Goal: Transaction & Acquisition: Purchase product/service

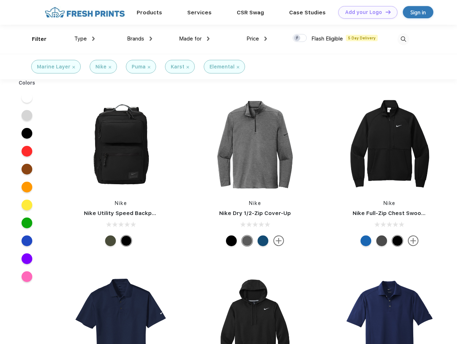
scroll to position [0, 0]
click at [365, 12] on link "Add your Logo Design Tool" at bounding box center [367, 12] width 59 height 13
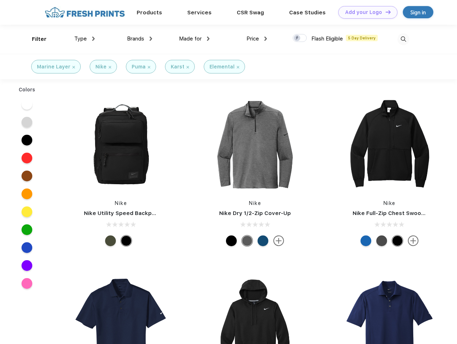
click at [0, 0] on div "Design Tool" at bounding box center [0, 0] width 0 height 0
click at [385, 12] on link "Add your Logo Design Tool" at bounding box center [367, 12] width 59 height 13
click at [34, 39] on div "Filter" at bounding box center [39, 39] width 15 height 8
click at [85, 39] on span "Type" at bounding box center [80, 39] width 13 height 6
click at [139, 39] on span "Brands" at bounding box center [135, 39] width 17 height 6
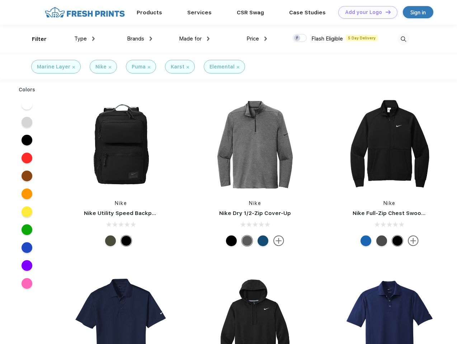
click at [194, 39] on span "Made for" at bounding box center [190, 39] width 23 height 6
click at [257, 39] on span "Price" at bounding box center [252, 39] width 13 height 6
click at [300, 38] on div at bounding box center [300, 38] width 14 height 8
click at [297, 38] on input "checkbox" at bounding box center [295, 36] width 5 height 5
click at [403, 39] on img at bounding box center [403, 39] width 12 height 12
